Goal: Find specific page/section: Find specific page/section

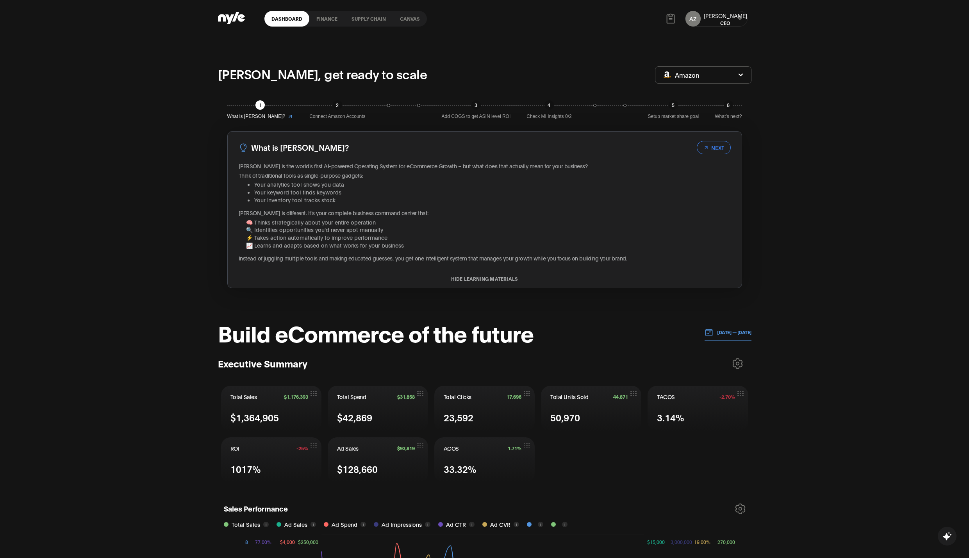
click at [408, 17] on link "Canvas" at bounding box center [410, 19] width 34 height 16
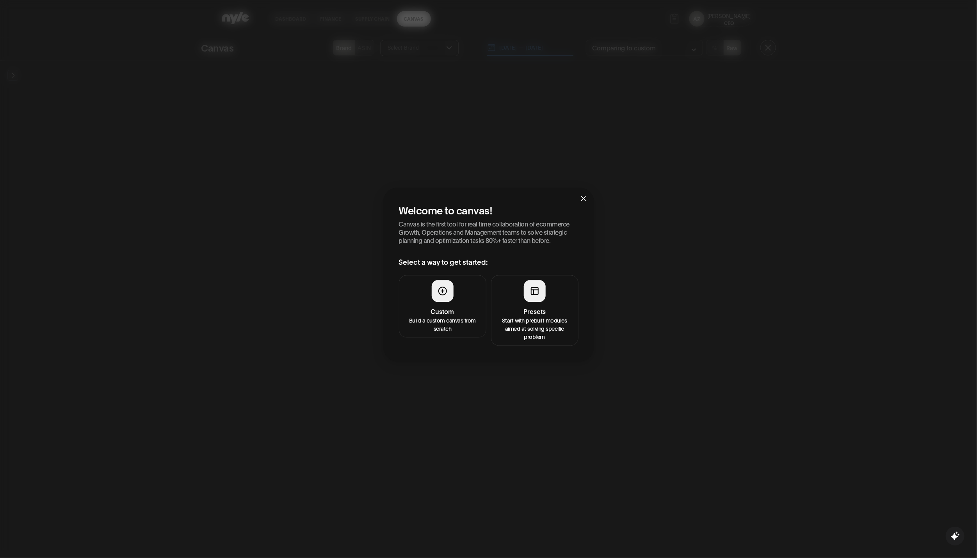
click at [444, 308] on h4 "Custom" at bounding box center [442, 311] width 77 height 9
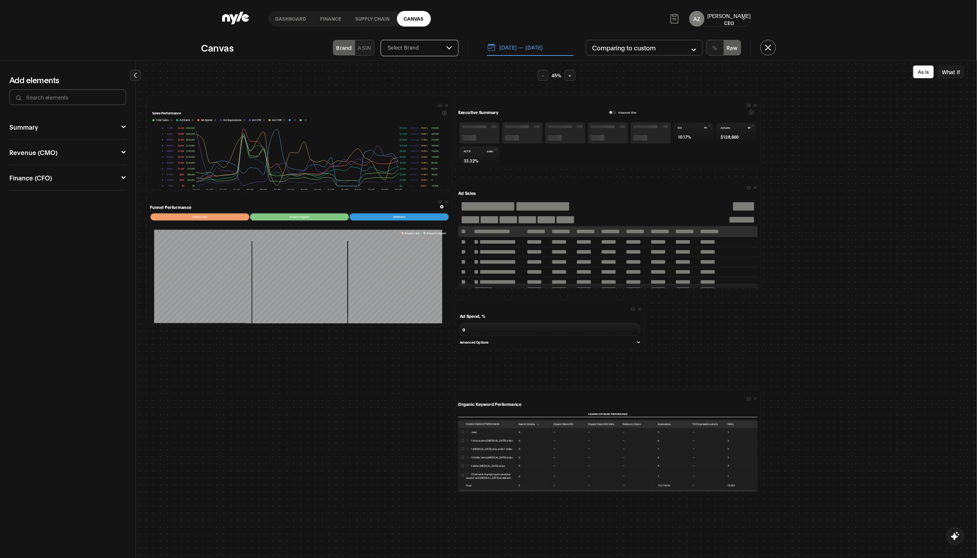
click at [557, 47] on button "[DATE] — [DATE]" at bounding box center [530, 47] width 86 height 16
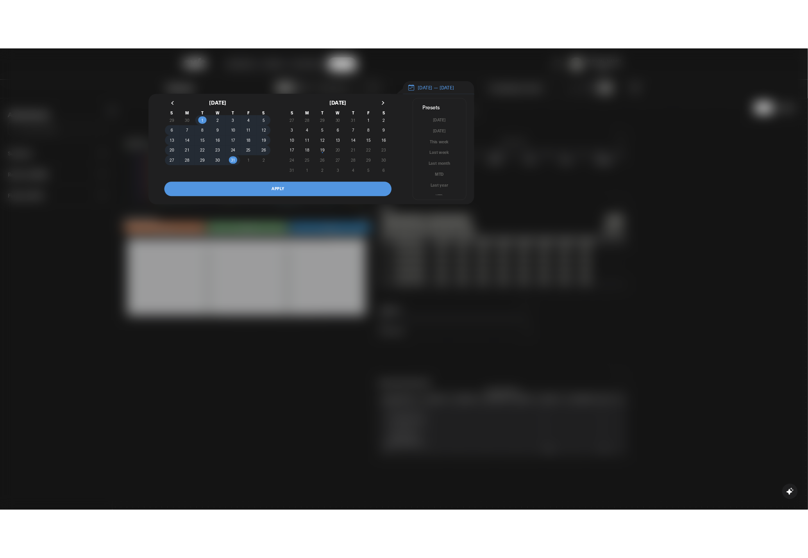
scroll to position [5, 0]
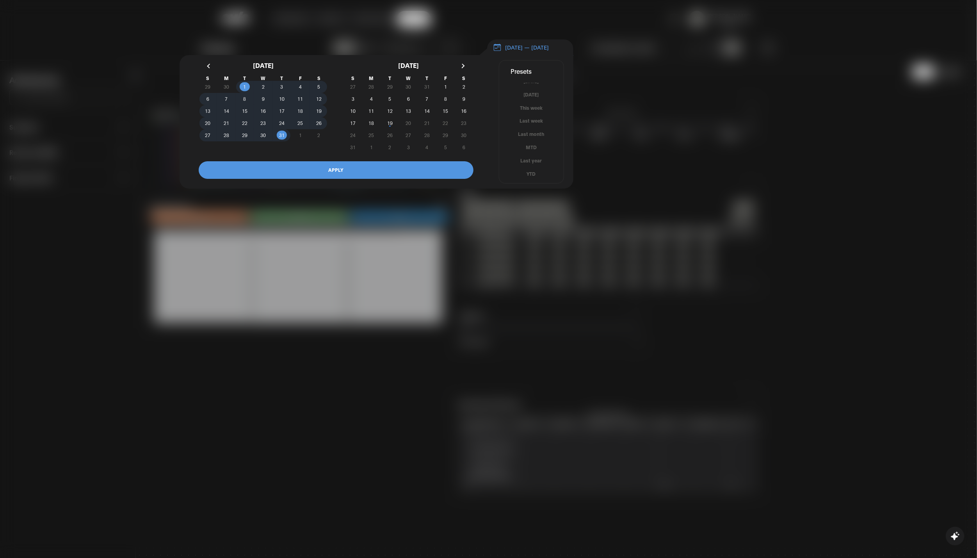
click at [532, 176] on button "YTD" at bounding box center [531, 173] width 64 height 7
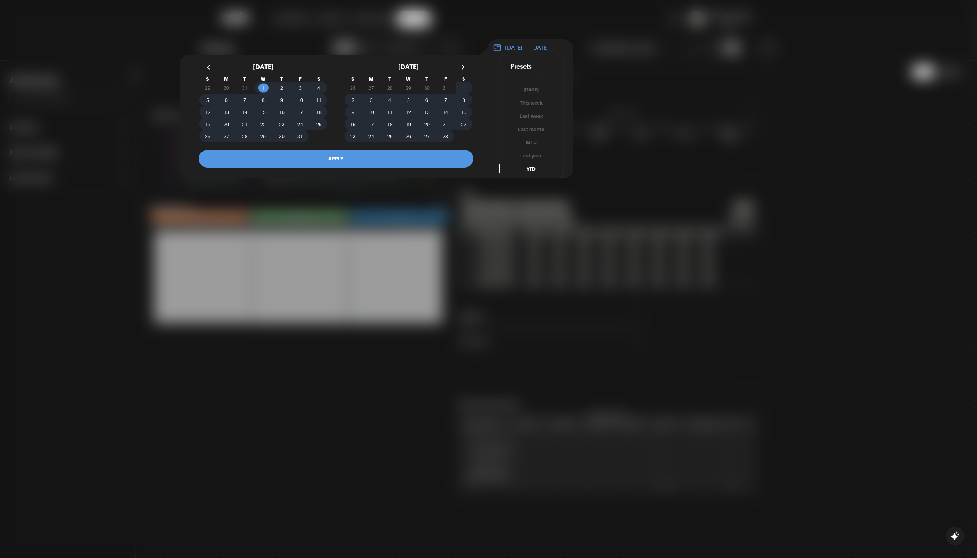
drag, startPoint x: 433, startPoint y: 164, endPoint x: 472, endPoint y: 232, distance: 78.8
click at [433, 164] on button "APPLY" at bounding box center [336, 159] width 275 height 18
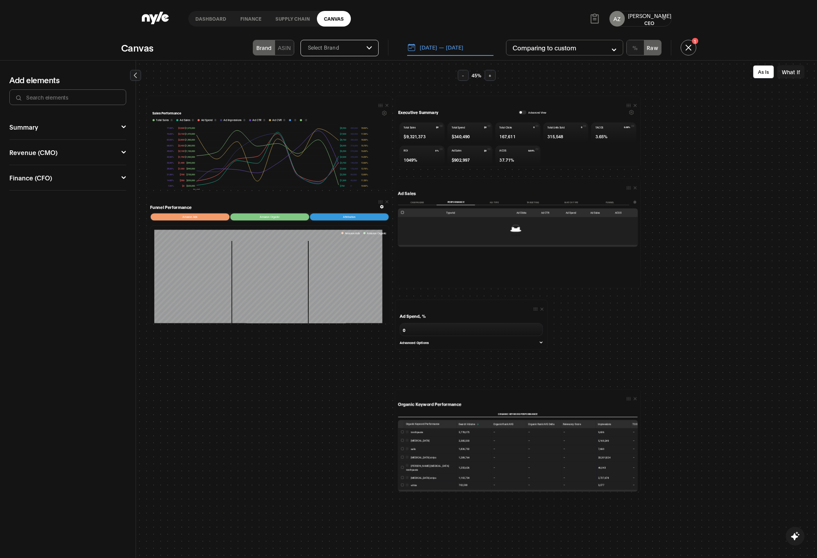
click at [288, 20] on link "Supply chain" at bounding box center [292, 19] width 48 height 16
